Goal: Task Accomplishment & Management: Use online tool/utility

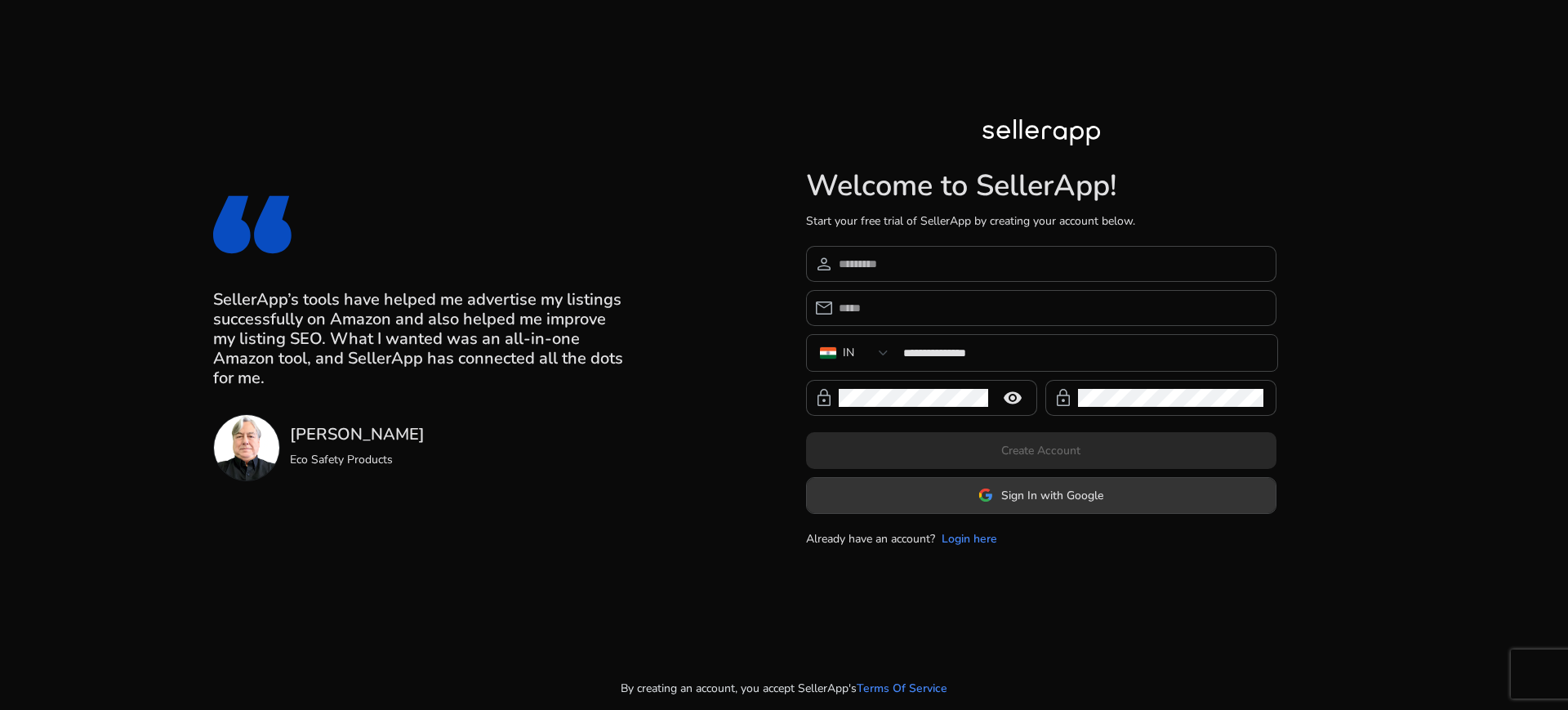
click at [1027, 497] on span "Sign In with Google" at bounding box center [1052, 495] width 102 height 17
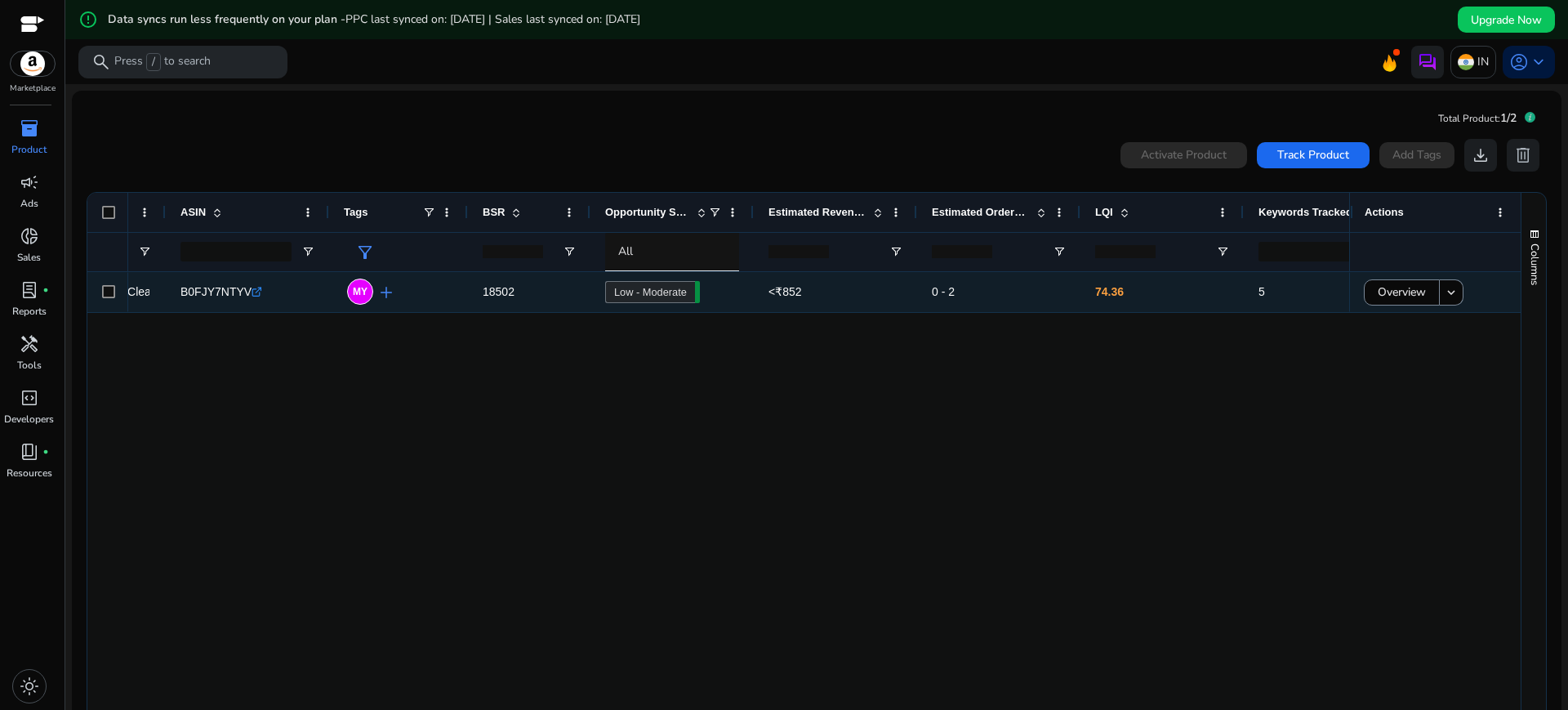
scroll to position [0, 358]
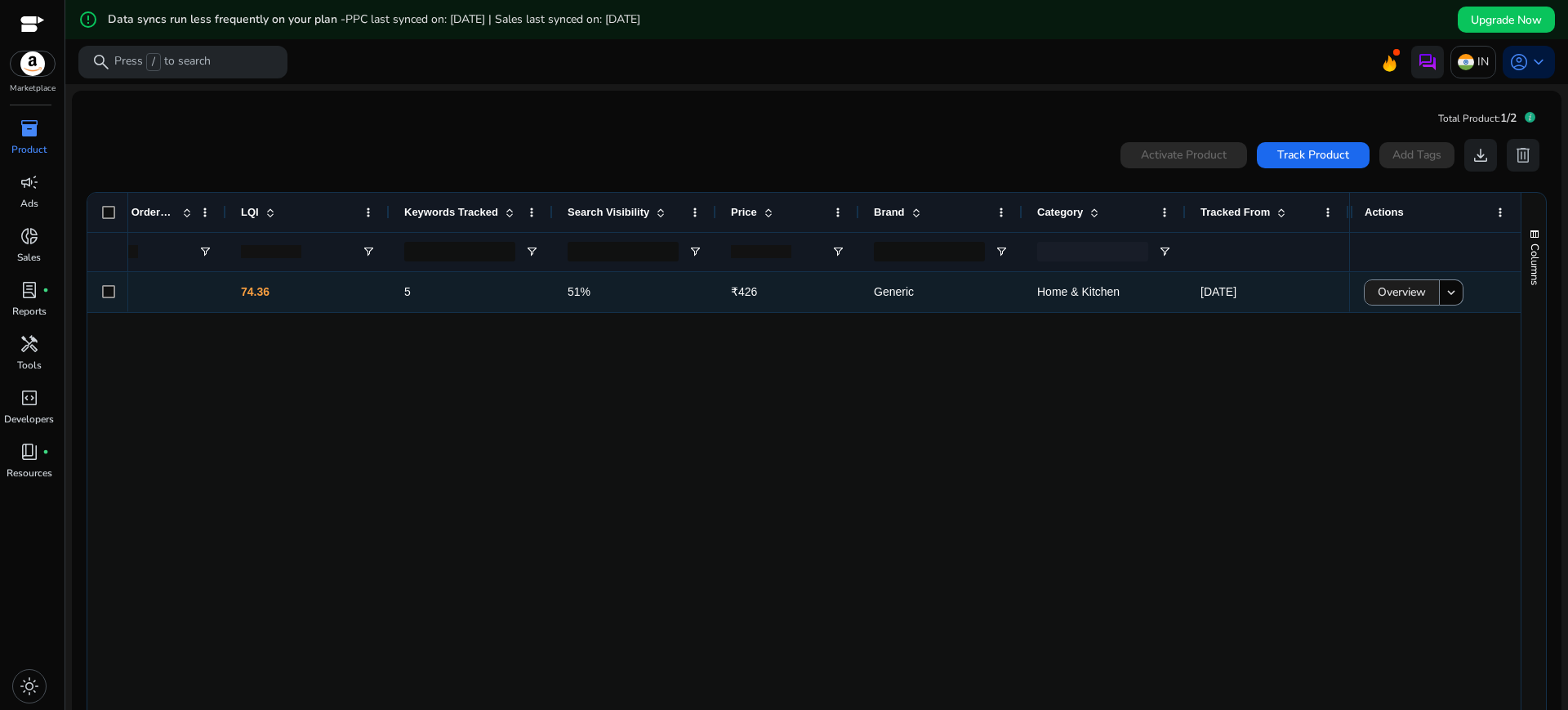
click at [1395, 291] on span "Overview" at bounding box center [1401, 291] width 48 height 34
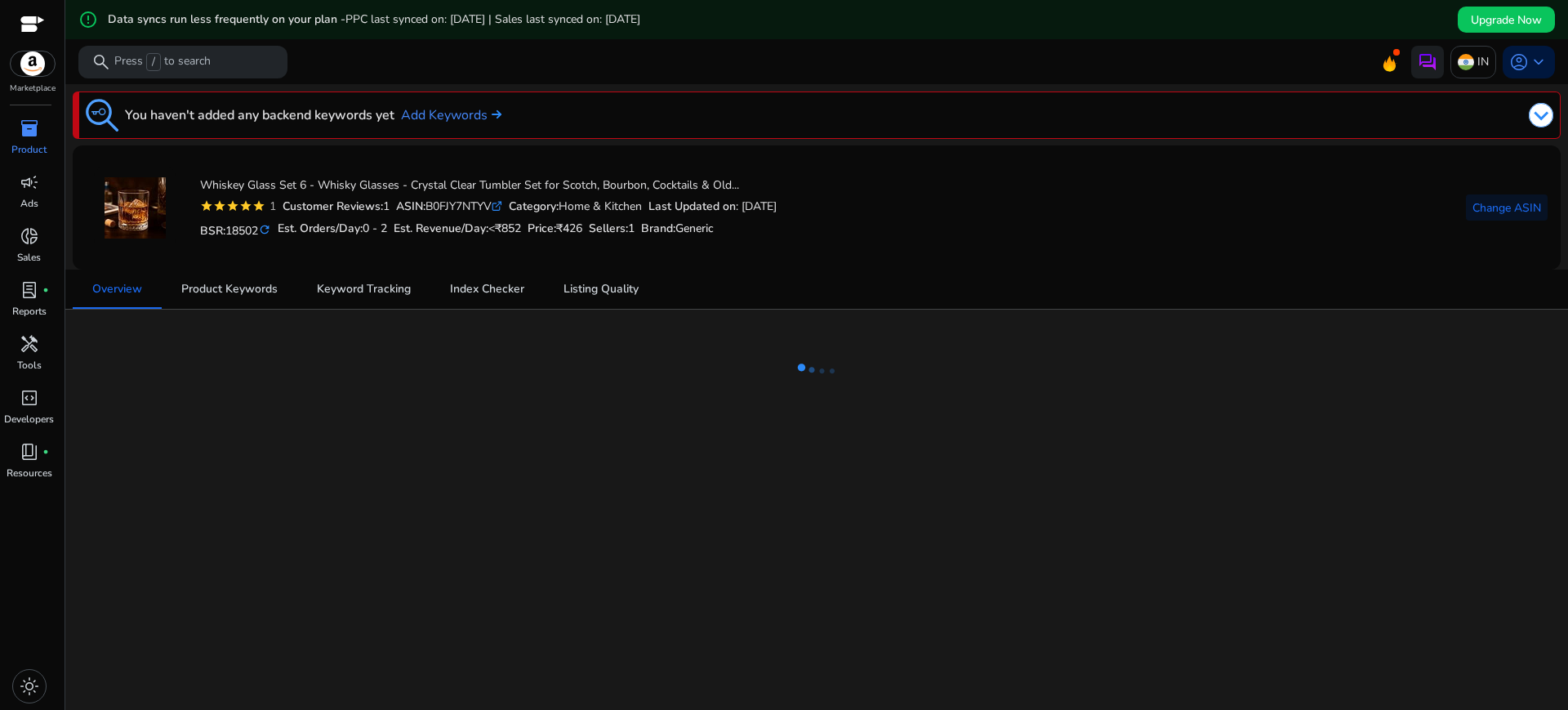
click at [667, 498] on div "We are getting things ready for you... You haven't added any backend keywords y…" at bounding box center [816, 417] width 1490 height 665
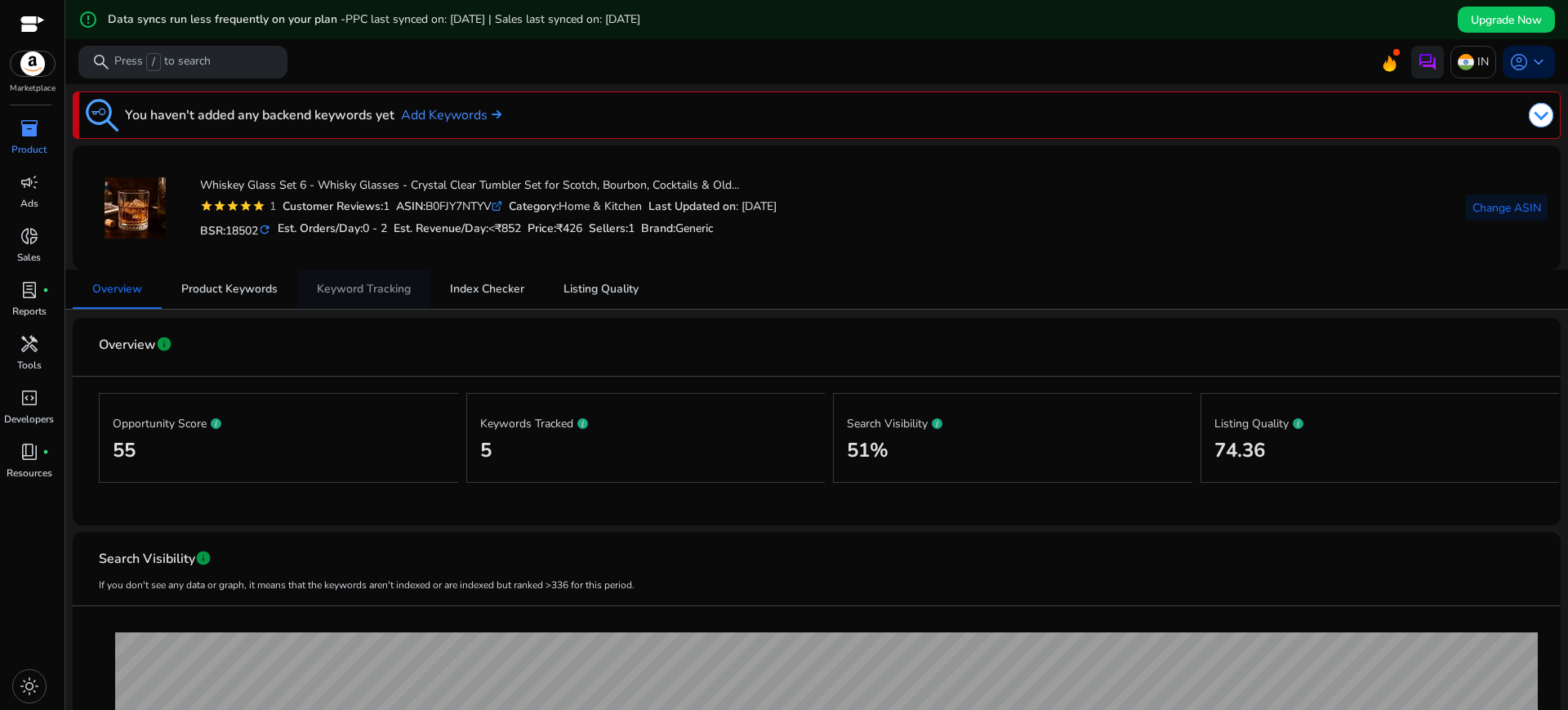
click at [342, 293] on span "Keyword Tracking" at bounding box center [364, 289] width 94 height 12
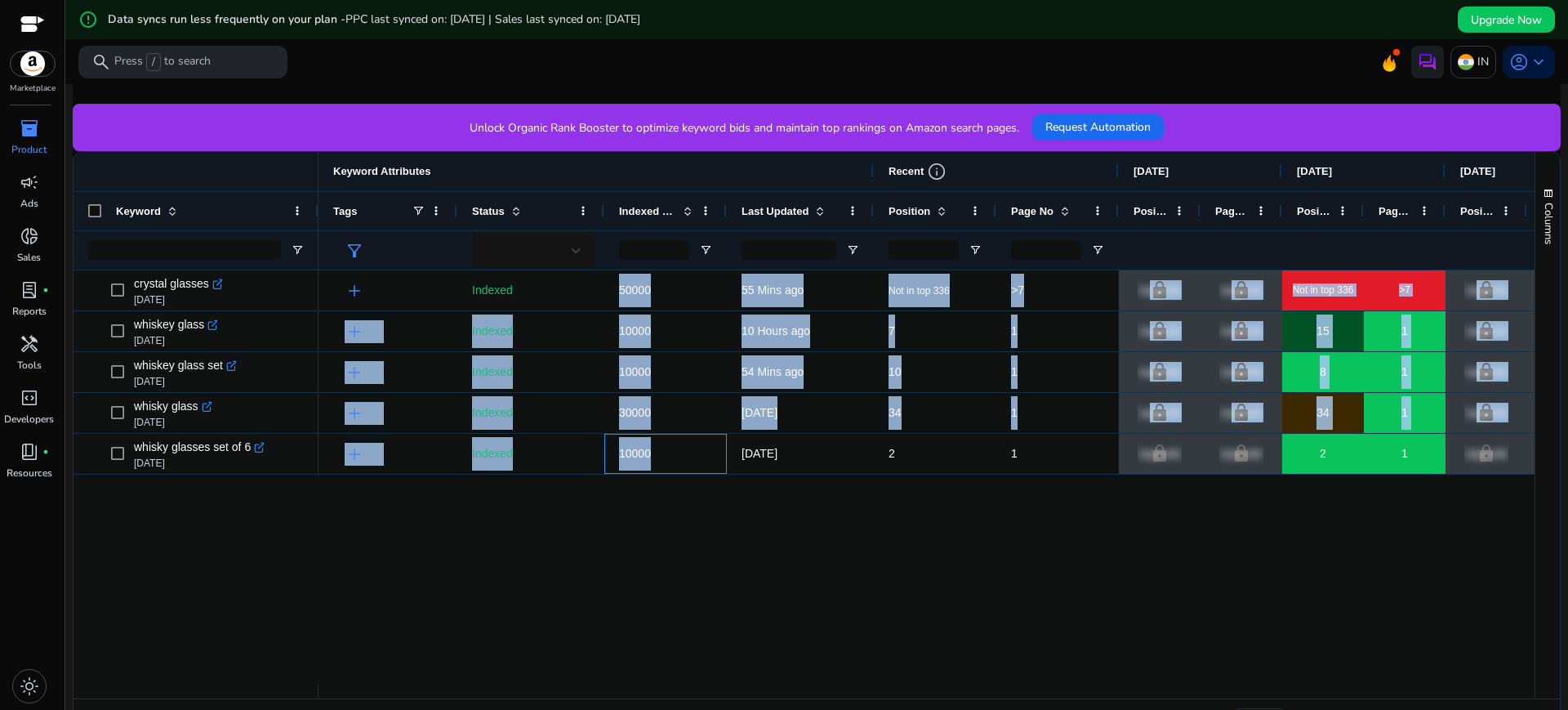
drag, startPoint x: 668, startPoint y: 457, endPoint x: 616, endPoint y: 260, distance: 203.7
click at [616, 260] on div "Keyword Keyword Attributes Recent info [DATE] [DATE] [DATE] >7" at bounding box center [804, 425] width 1461 height 547
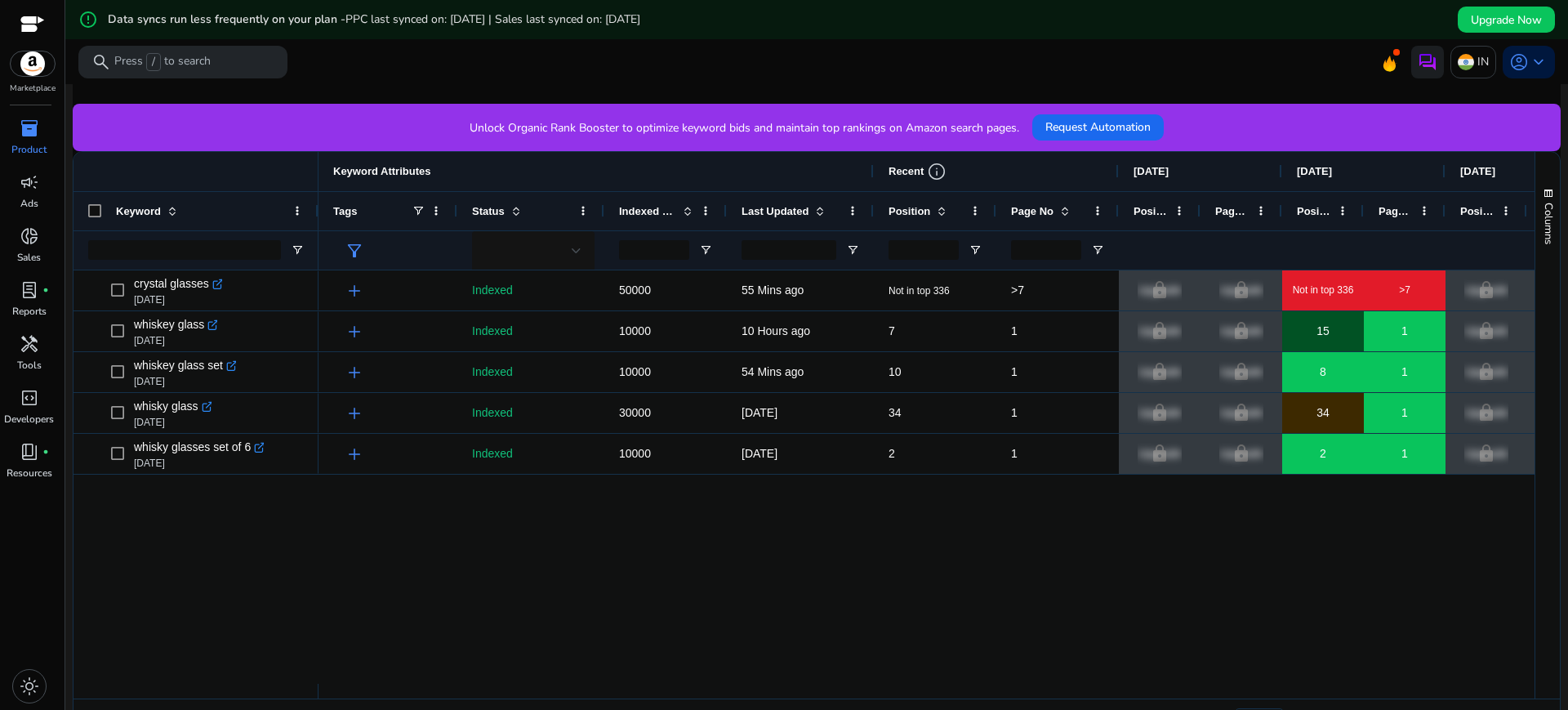
click at [626, 535] on div "add Indexed 50000 55 Mins ago Not in top 336 >7 lock Upgrade lock Upgrade Not i…" at bounding box center [926, 477] width 1216 height 414
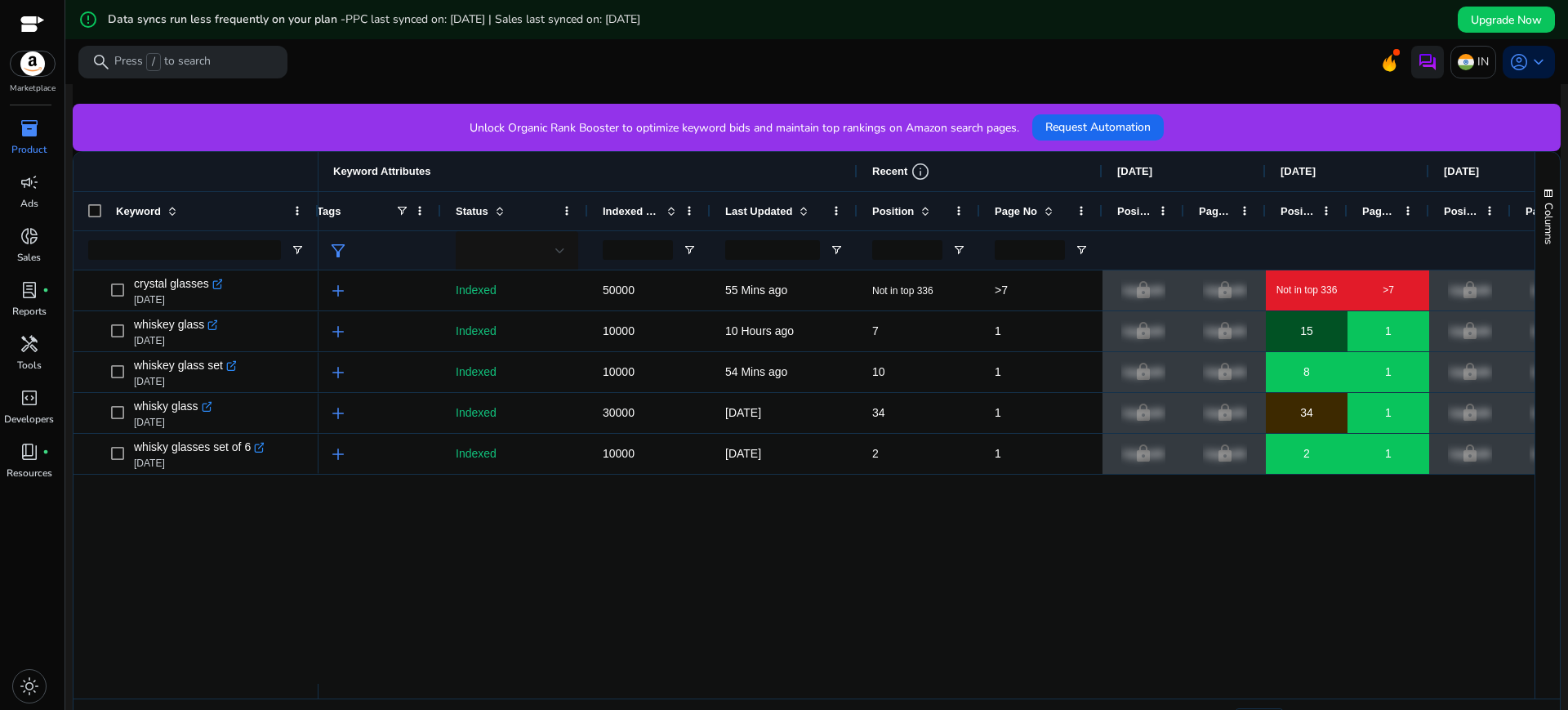
scroll to position [0, 21]
